Goal: Transaction & Acquisition: Purchase product/service

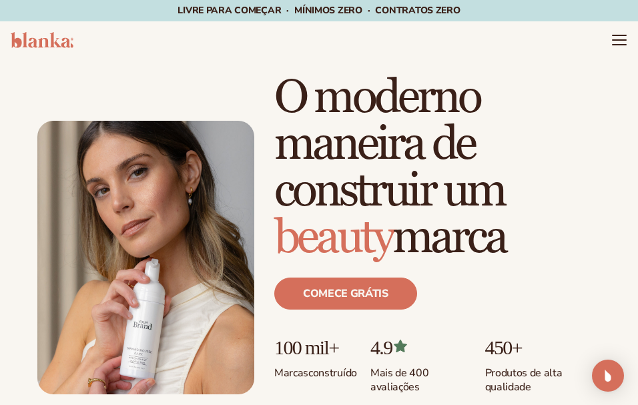
click at [407, 52] on header "Cart catálogo produtos" at bounding box center [319, 39] width 638 height 37
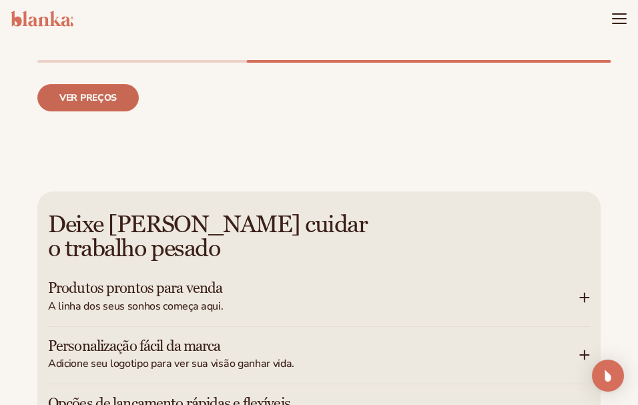
scroll to position [1870, 0]
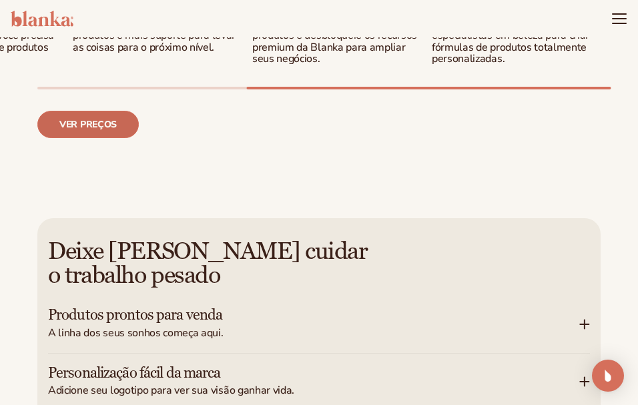
click at [79, 124] on font "Ver preços" at bounding box center [87, 124] width 57 height 13
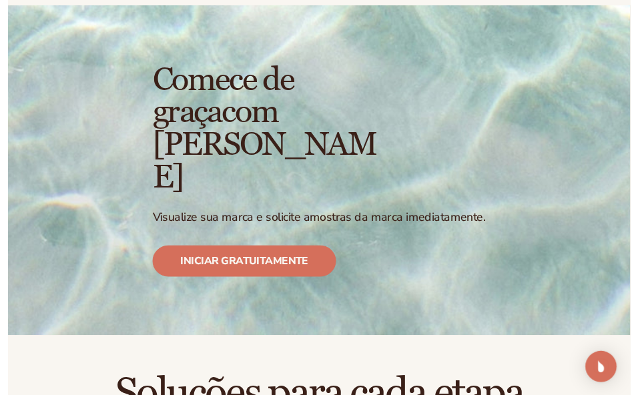
scroll to position [160, 0]
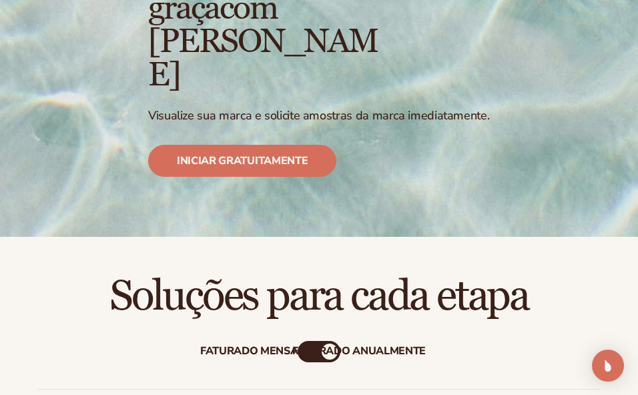
click at [274, 344] on font "Faturado Mensalmente" at bounding box center [270, 351] width 140 height 15
click at [35, 274] on div "Soluções para cada etapa" at bounding box center [319, 296] width 638 height 45
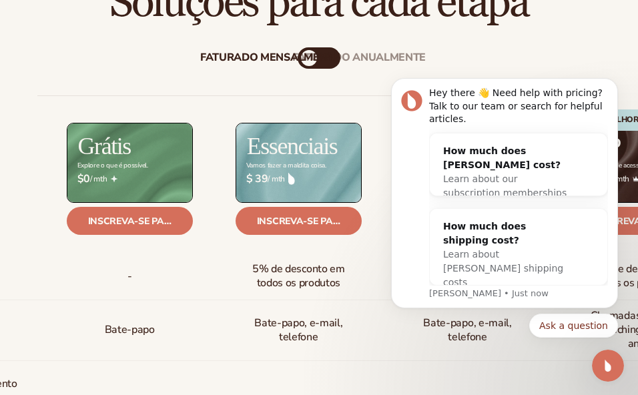
scroll to position [0, 0]
click at [617, 86] on icon "Dismiss notification" at bounding box center [614, 82] width 7 height 7
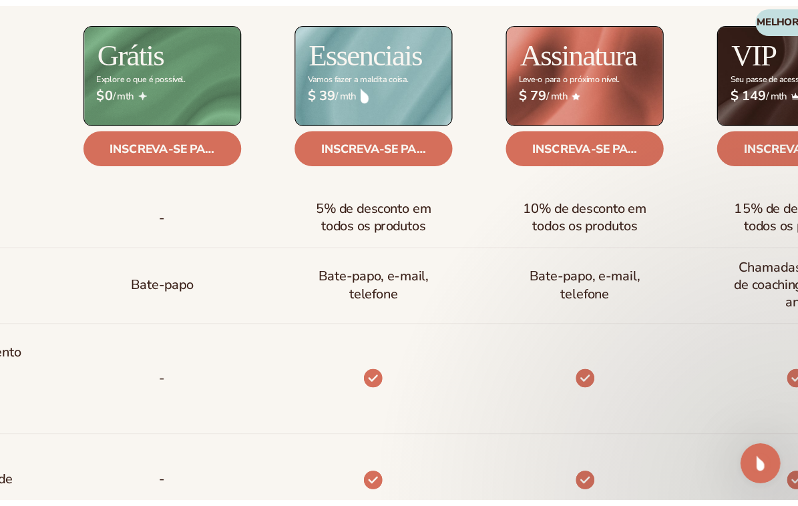
scroll to position [614, 0]
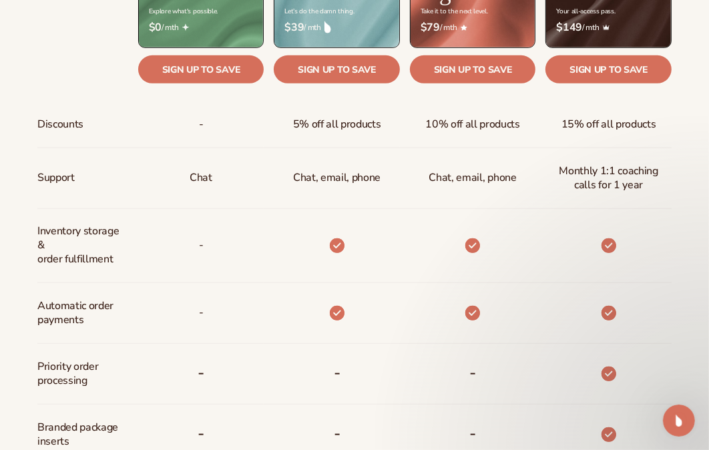
drag, startPoint x: 636, startPoint y: 90, endPoint x: 538, endPoint y: 192, distance: 141.2
click at [538, 192] on div "Monthly 1:1 coaching calls for 1 year" at bounding box center [604, 178] width 136 height 61
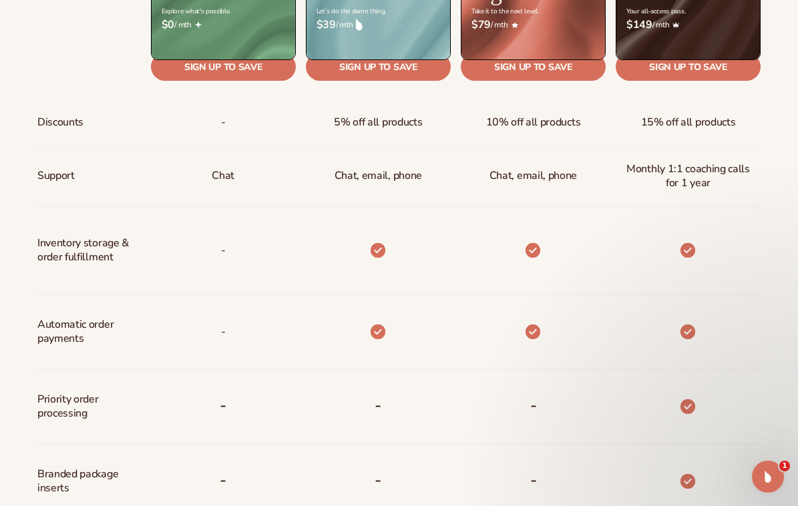
drag, startPoint x: 685, startPoint y: 297, endPoint x: 639, endPoint y: 357, distance: 75.7
click at [638, 357] on div at bounding box center [683, 332] width 155 height 75
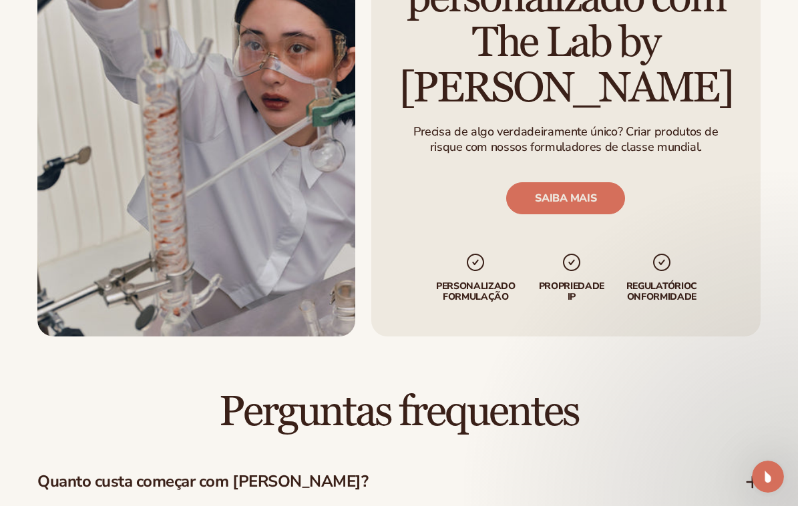
scroll to position [1703, 0]
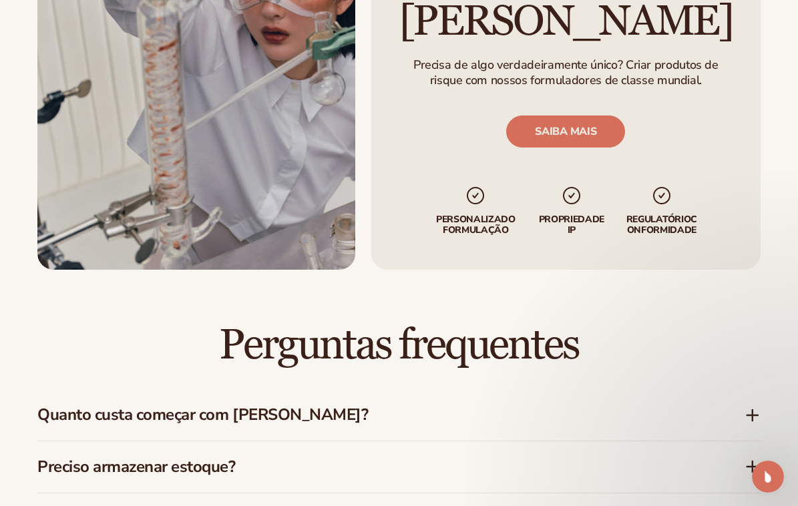
click at [638, 405] on icon at bounding box center [753, 415] width 16 height 16
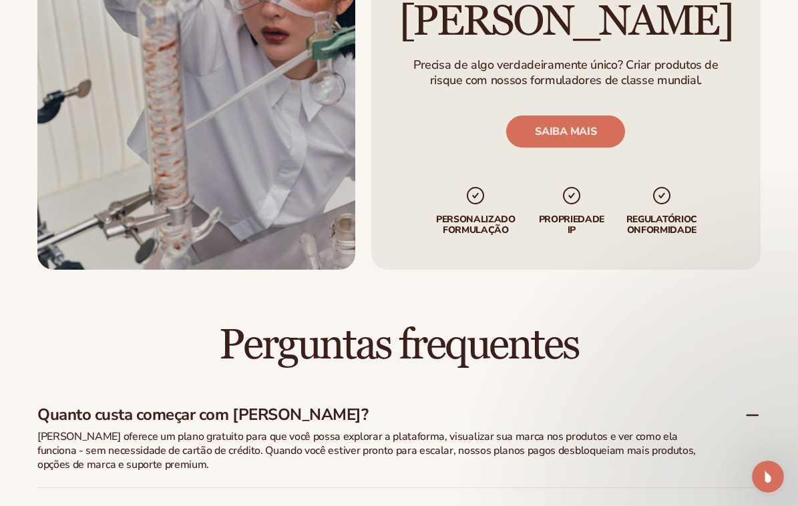
click at [638, 405] on icon at bounding box center [752, 415] width 11 height 0
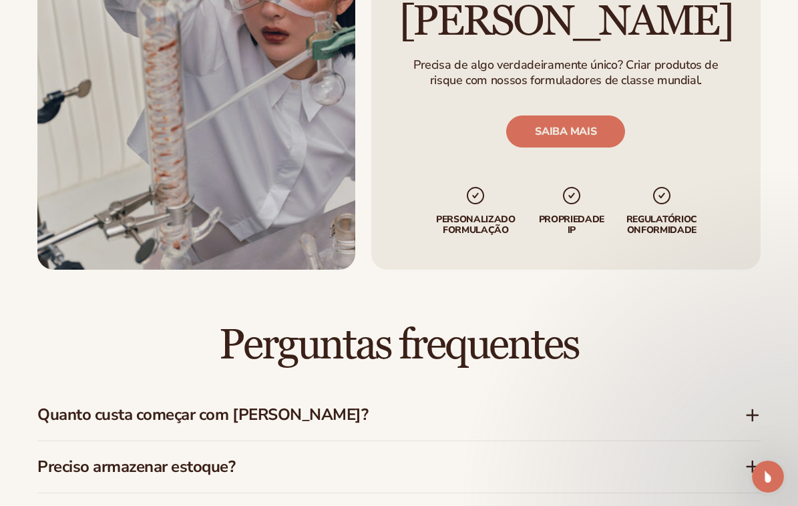
click at [638, 405] on icon at bounding box center [753, 466] width 0 height 11
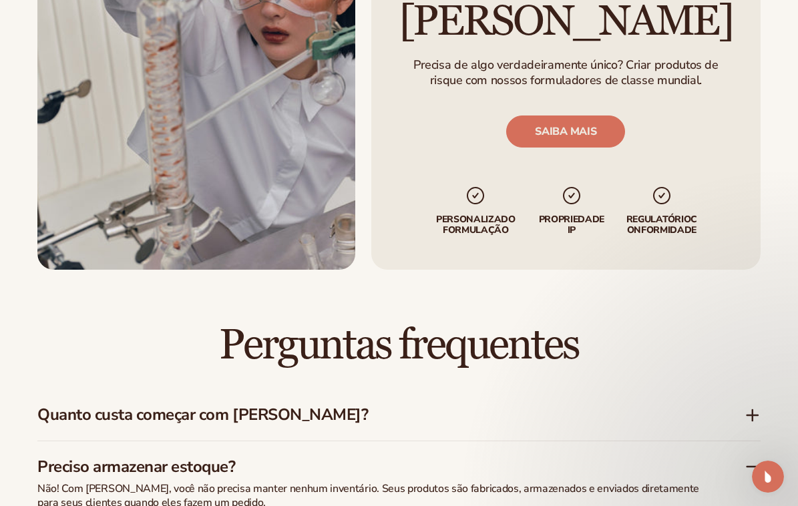
scroll to position [1803, 0]
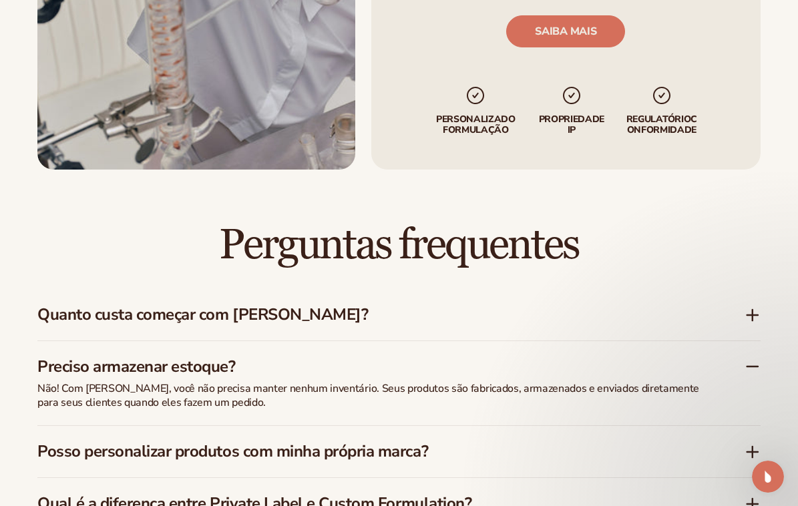
click at [638, 359] on icon at bounding box center [753, 367] width 16 height 16
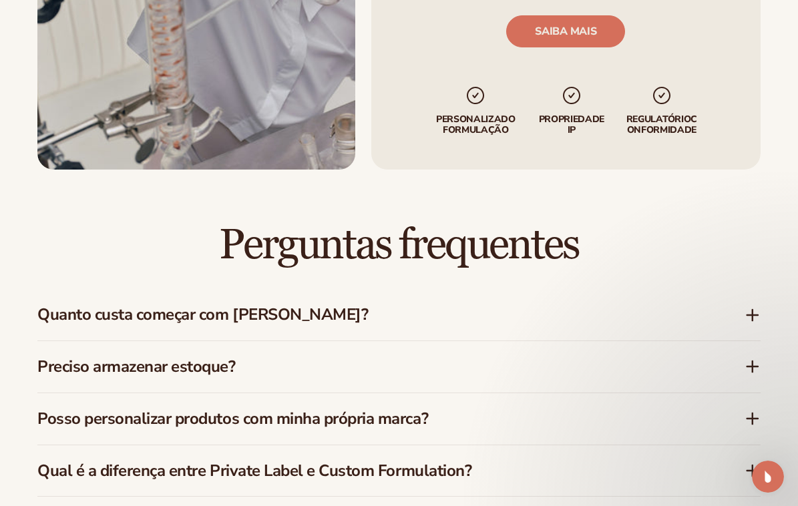
click at [638, 405] on icon at bounding box center [752, 419] width 11 height 0
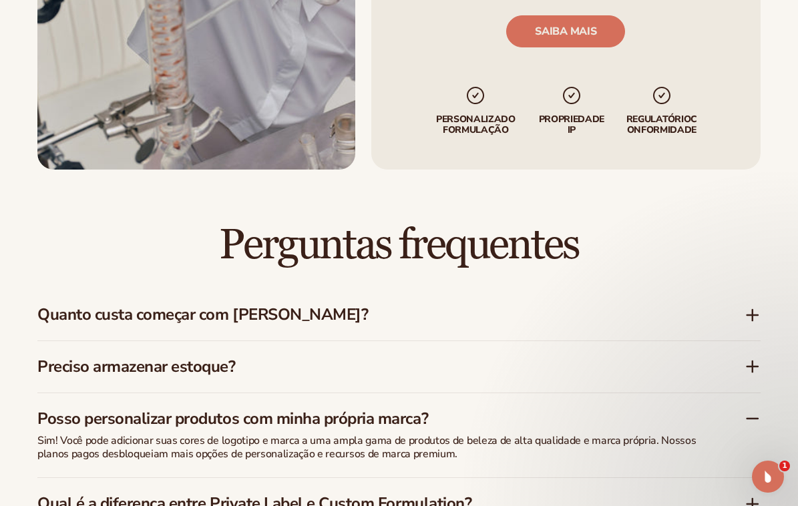
click at [638, 405] on icon at bounding box center [752, 419] width 11 height 0
